Goal: Navigation & Orientation: Find specific page/section

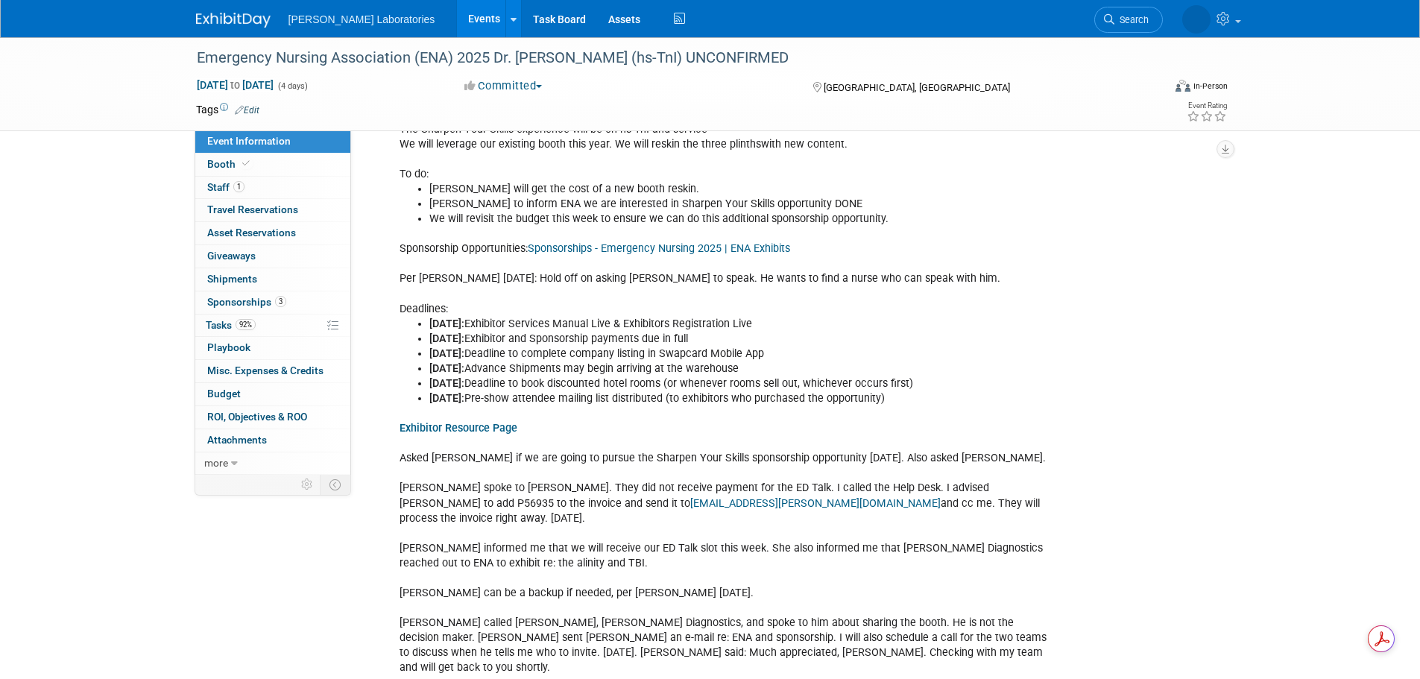
scroll to position [1364, 0]
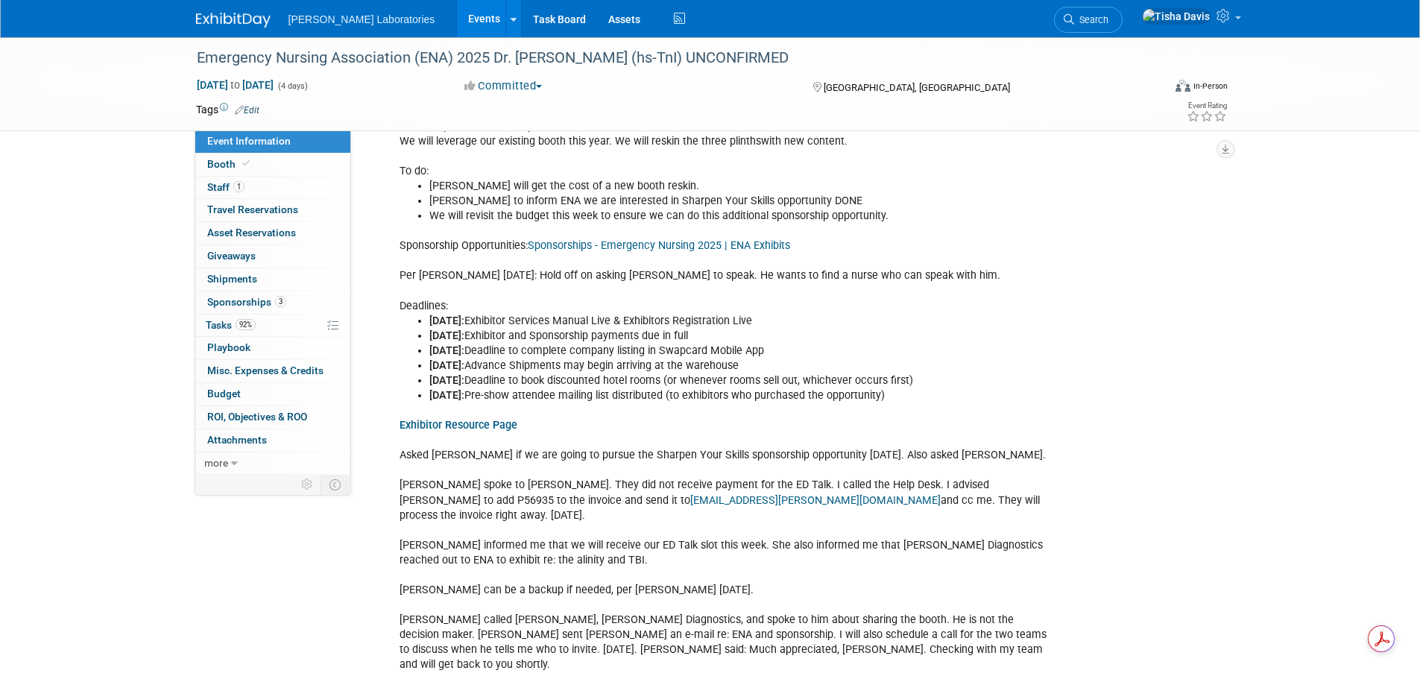
click at [457, 15] on link "Events" at bounding box center [484, 18] width 54 height 37
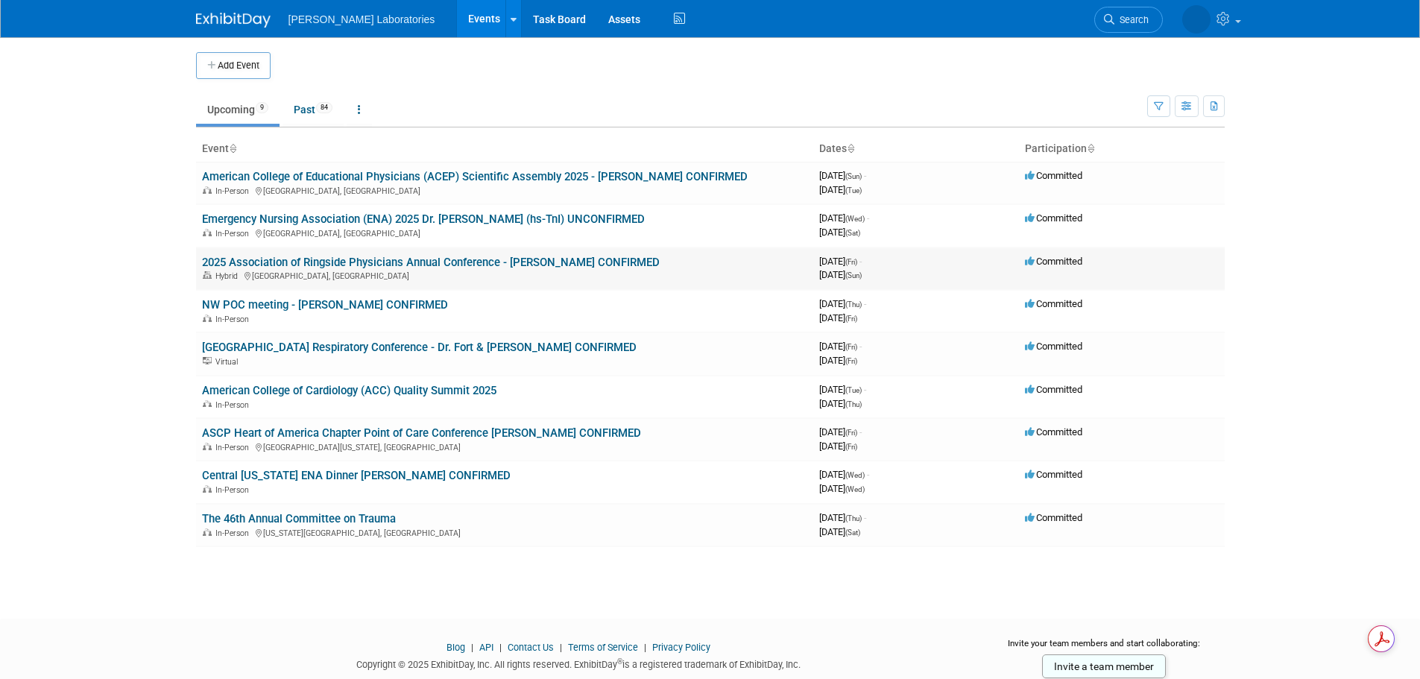
click at [350, 258] on link "2025 Association of Ringside Physicians Annual Conference - [PERSON_NAME] CONFI…" at bounding box center [431, 262] width 458 height 13
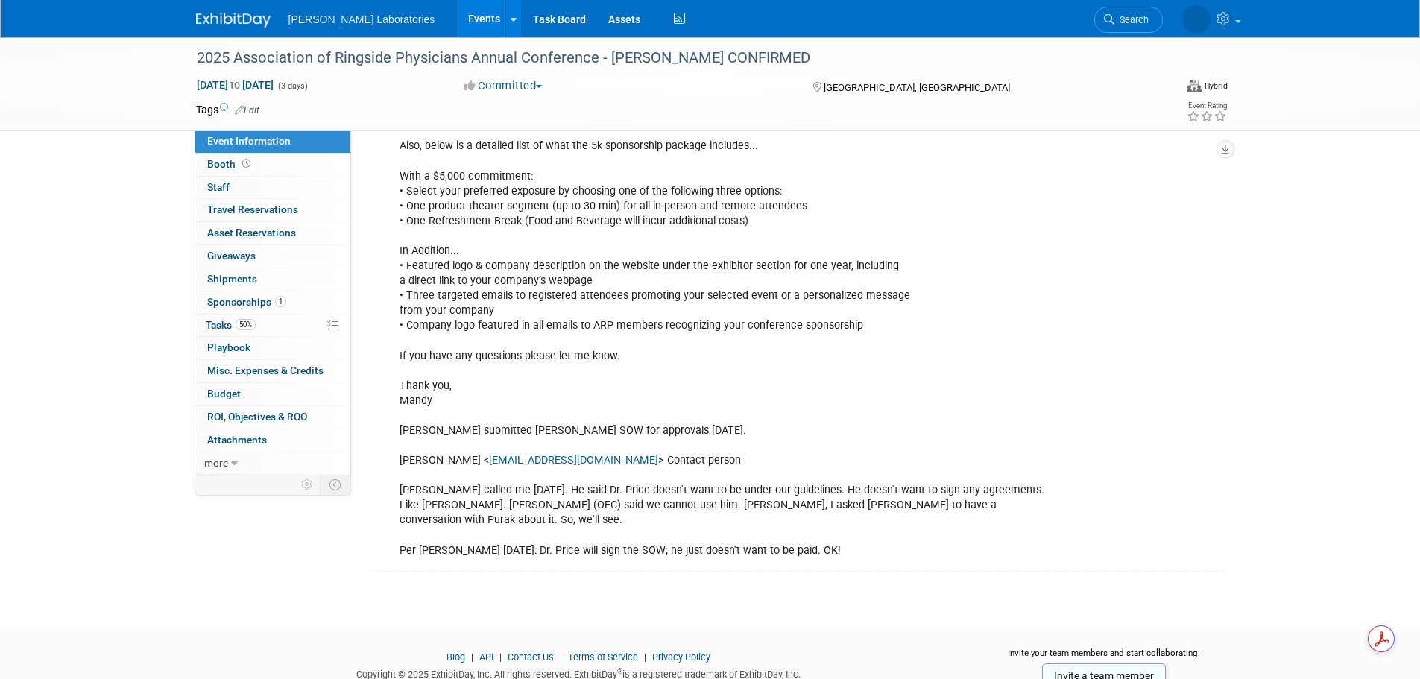
scroll to position [2140, 0]
